Goal: Find specific page/section: Find specific page/section

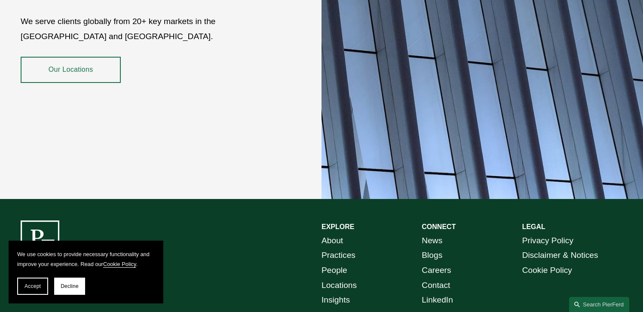
scroll to position [1510, 0]
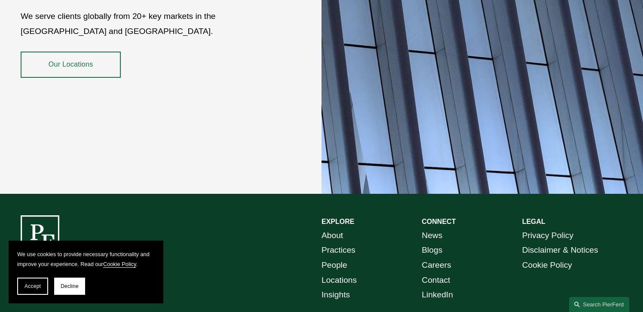
click at [91, 53] on link "Our Locations" at bounding box center [71, 65] width 100 height 26
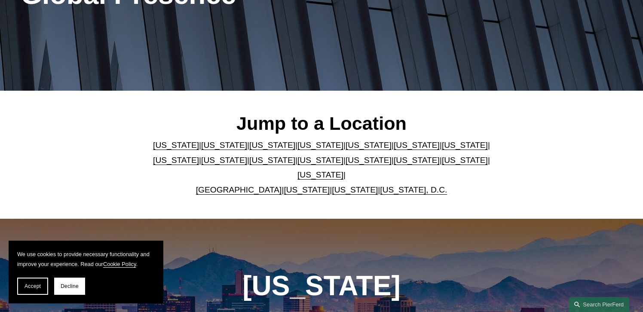
scroll to position [157, 0]
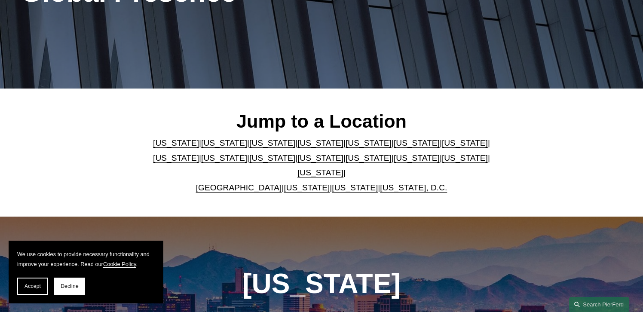
click at [232, 183] on link "United Kingdom" at bounding box center [239, 187] width 86 height 9
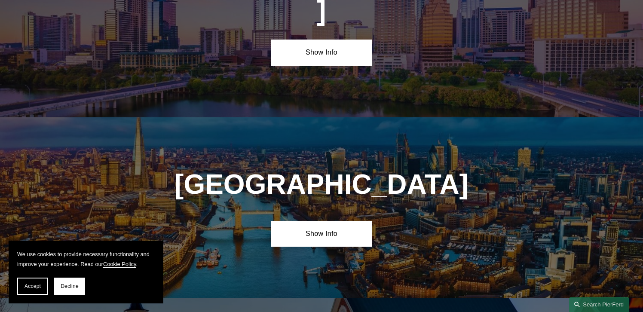
scroll to position [3083, 0]
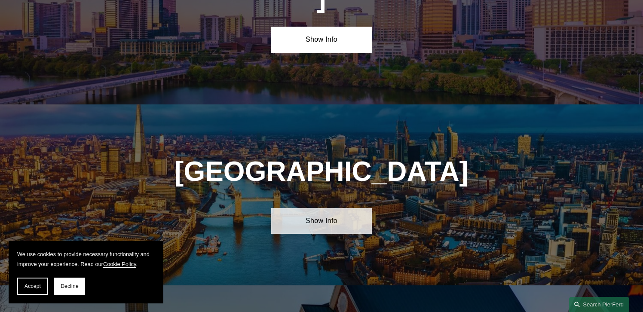
click at [305, 208] on link "Show Info" at bounding box center [321, 221] width 100 height 26
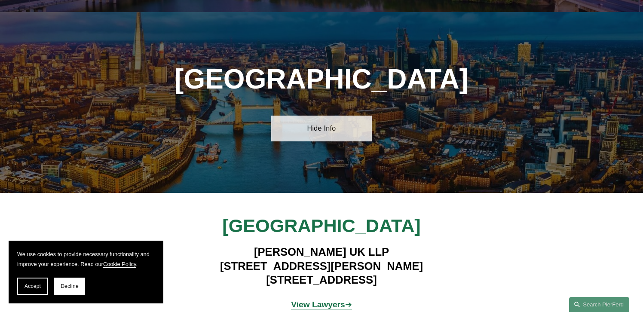
scroll to position [3176, 0]
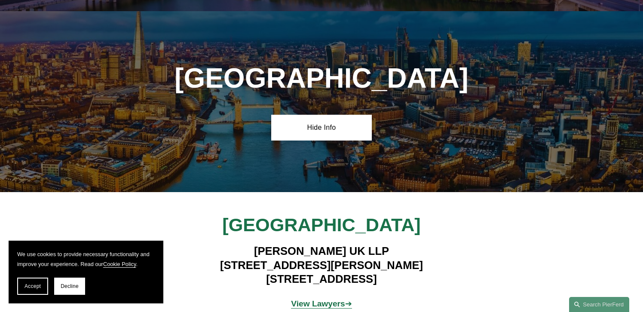
click at [312, 299] on strong "View Lawyers" at bounding box center [318, 303] width 54 height 9
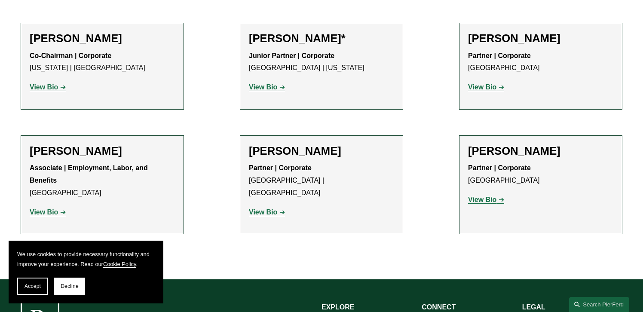
scroll to position [991, 0]
